Goal: Task Accomplishment & Management: Check status

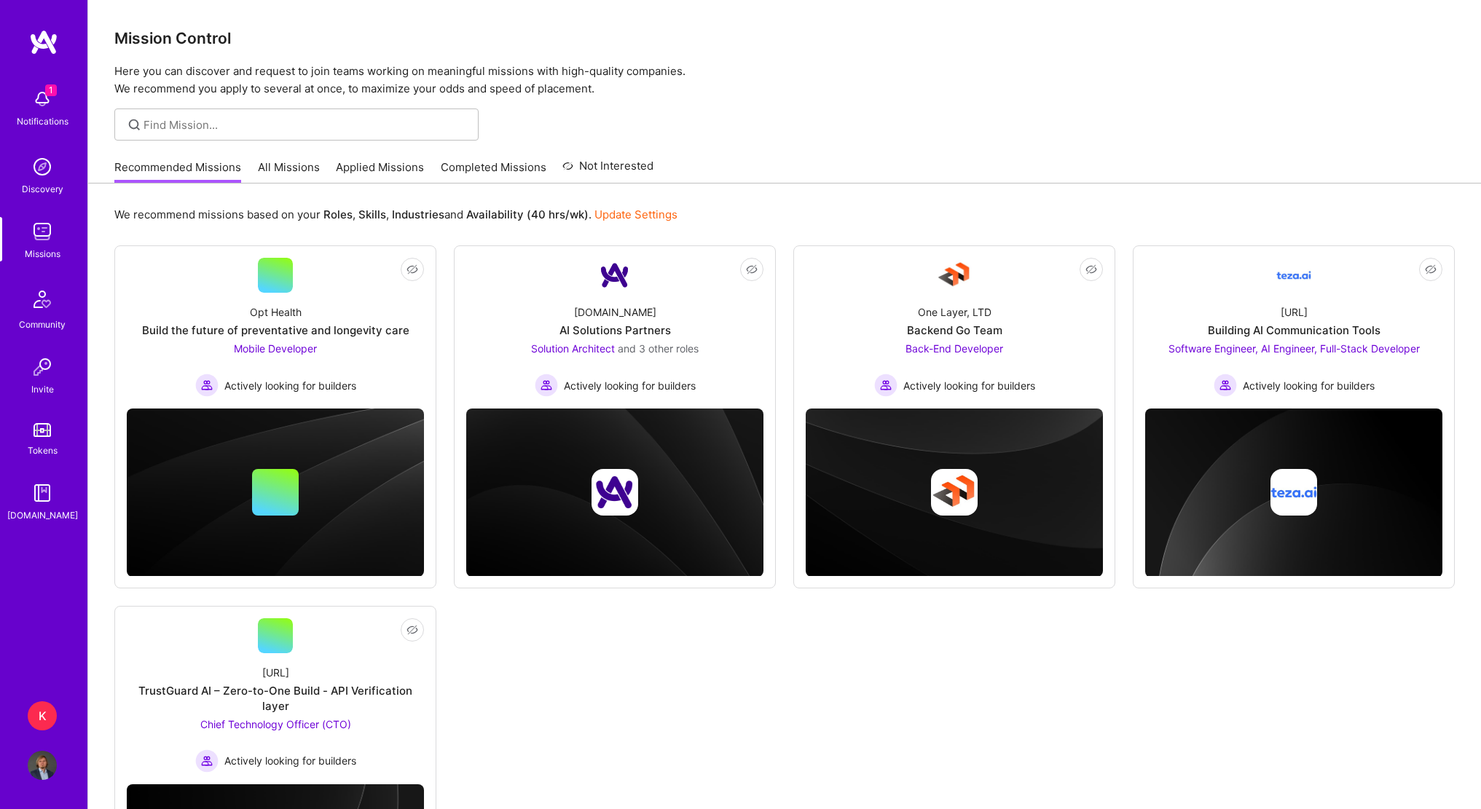
scroll to position [162, 0]
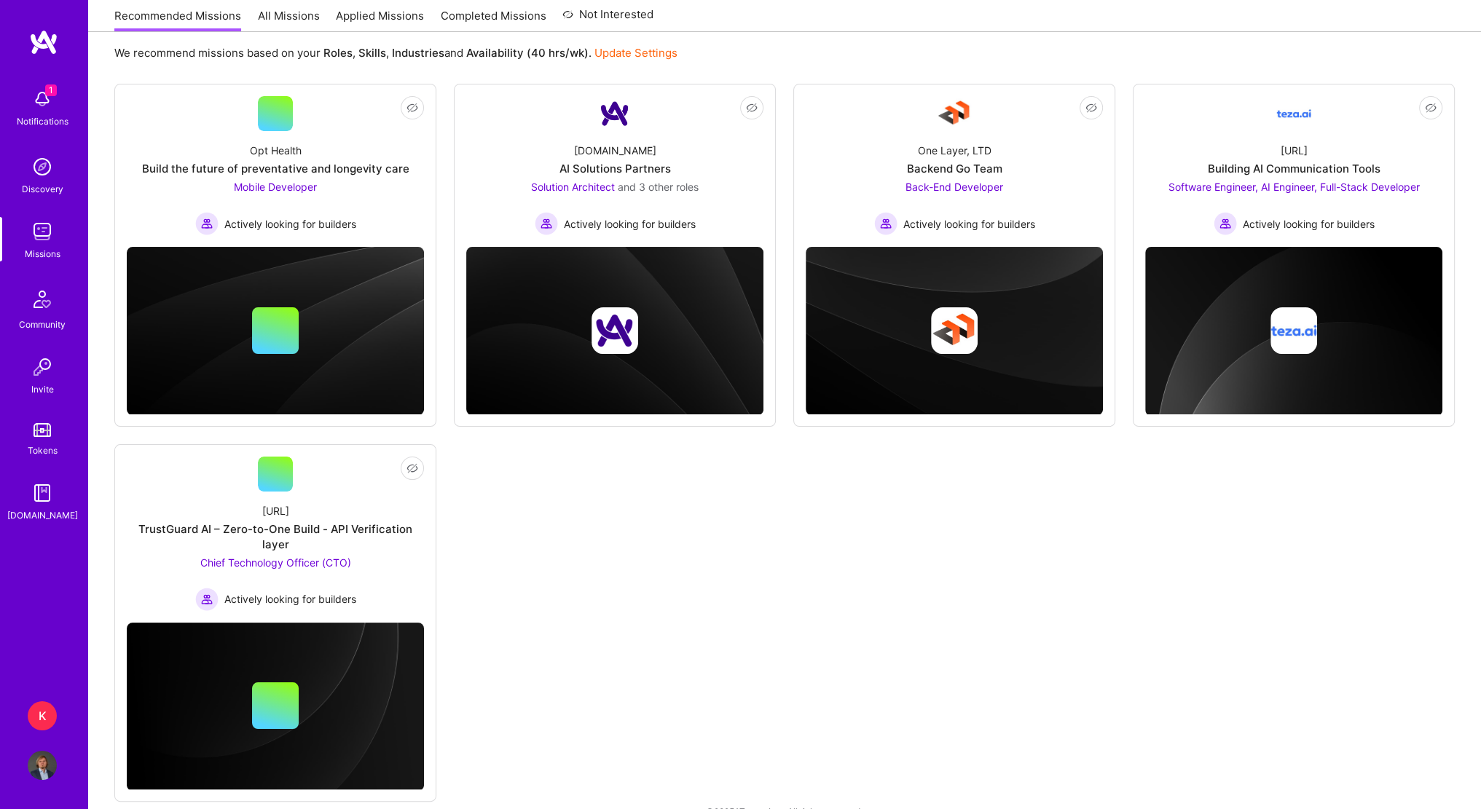
click at [369, 18] on link "Applied Missions" at bounding box center [380, 20] width 88 height 24
